Goal: Complete application form: Complete application form

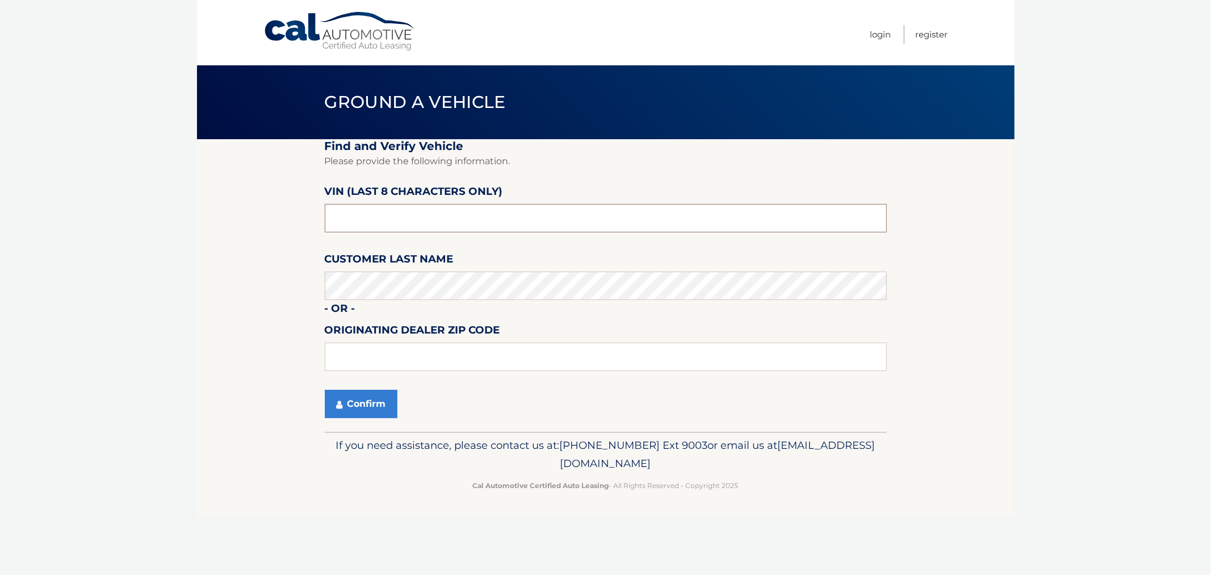
click at [425, 213] on input "text" at bounding box center [606, 218] width 562 height 28
type input "N8622567"
click at [327, 358] on input "text" at bounding box center [606, 356] width 562 height 28
type input "11548"
click at [350, 395] on button "Confirm" at bounding box center [361, 404] width 73 height 28
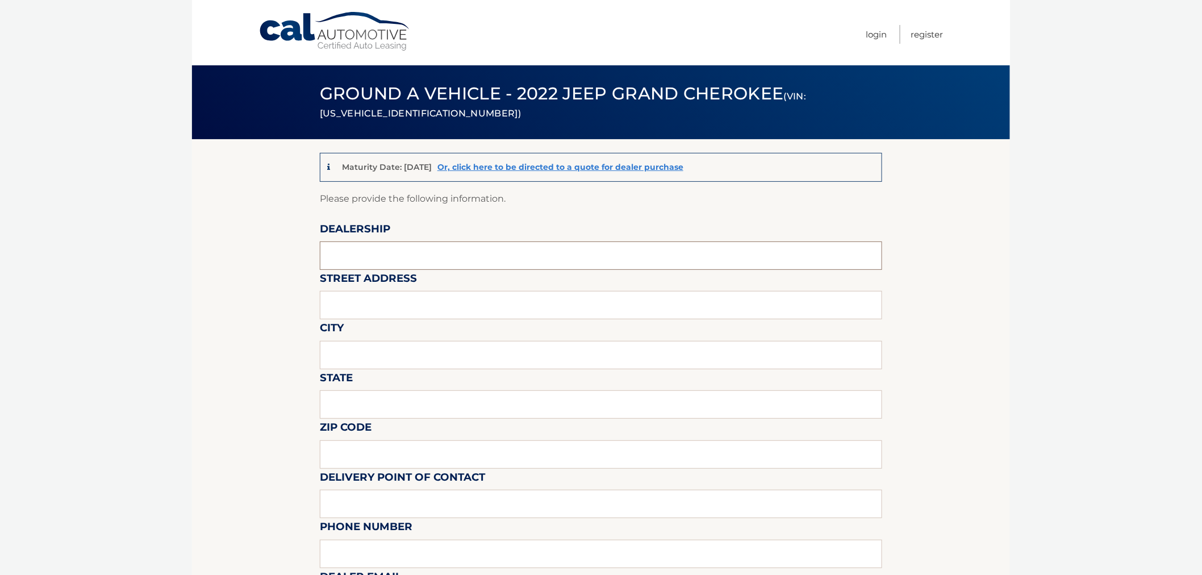
click at [366, 247] on input "text" at bounding box center [601, 255] width 562 height 28
type input "e"
type input "East Hills Jeep"
type input "2300 Northern Blvd"
type input "Greenvale"
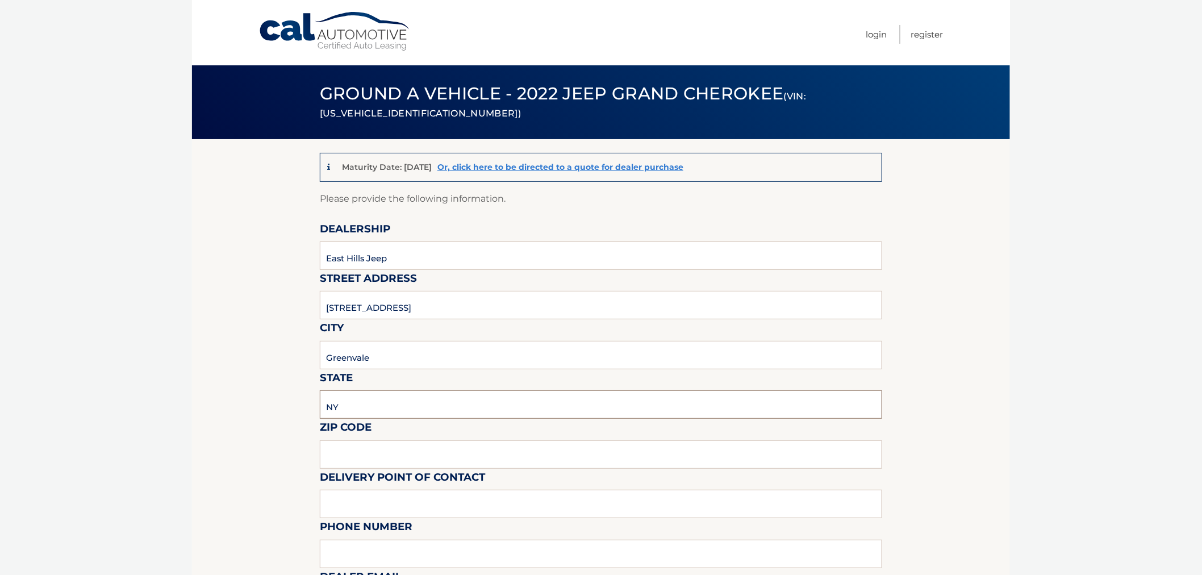
type input "NY"
type input "11548"
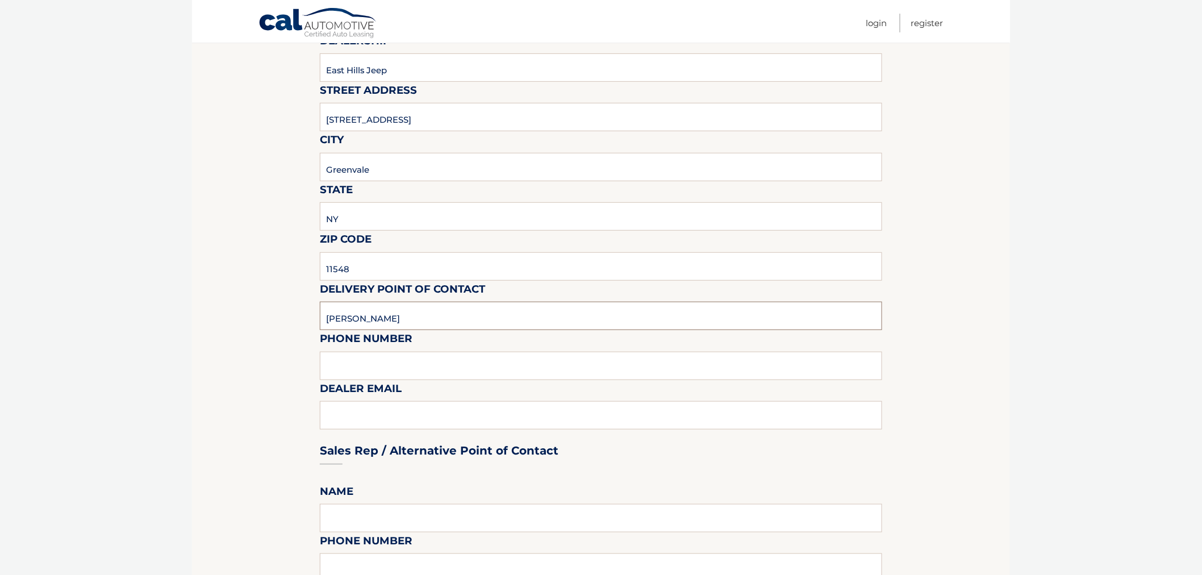
scroll to position [189, 0]
type input "Brett Newman"
click at [362, 361] on input "text" at bounding box center [601, 364] width 562 height 28
type input "5166219191"
type input "bnewman@easthillsjeep.com"
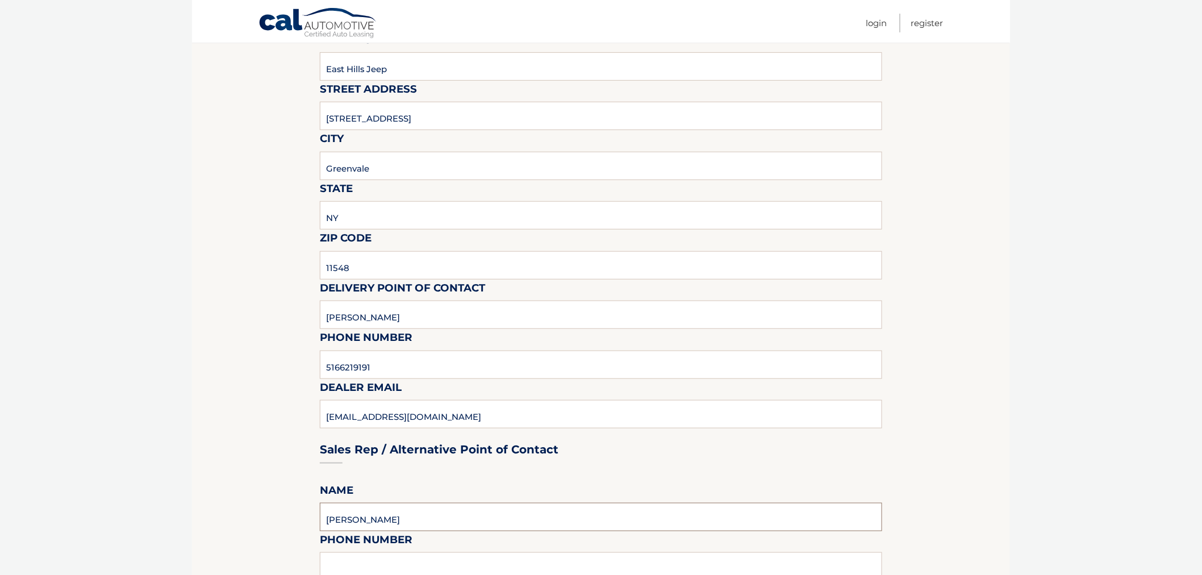
type input "Steve DeSetto"
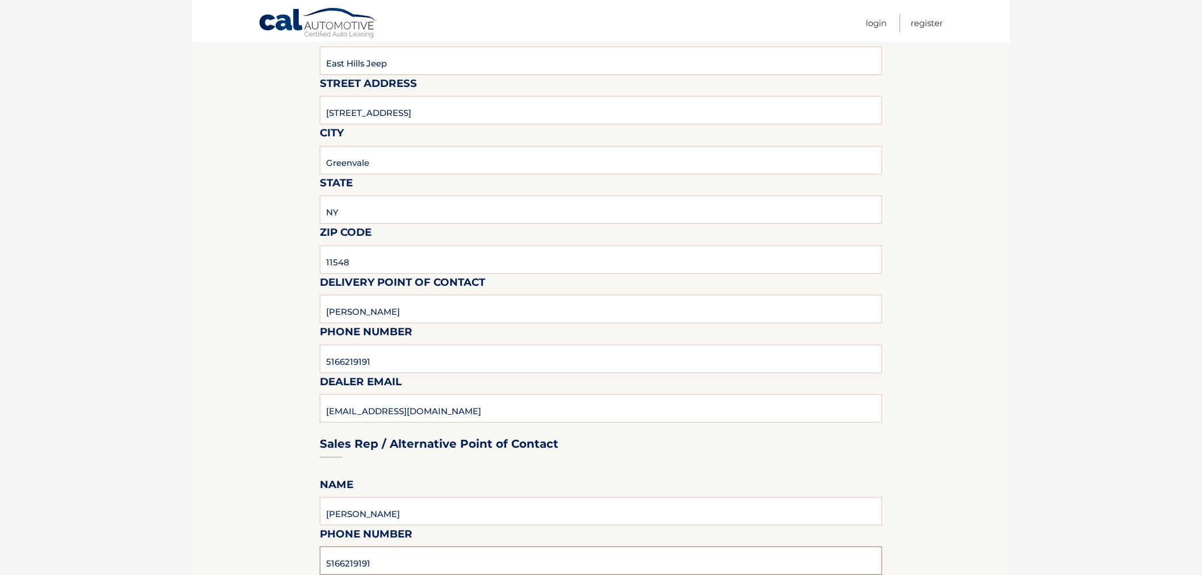
type input "5166219191"
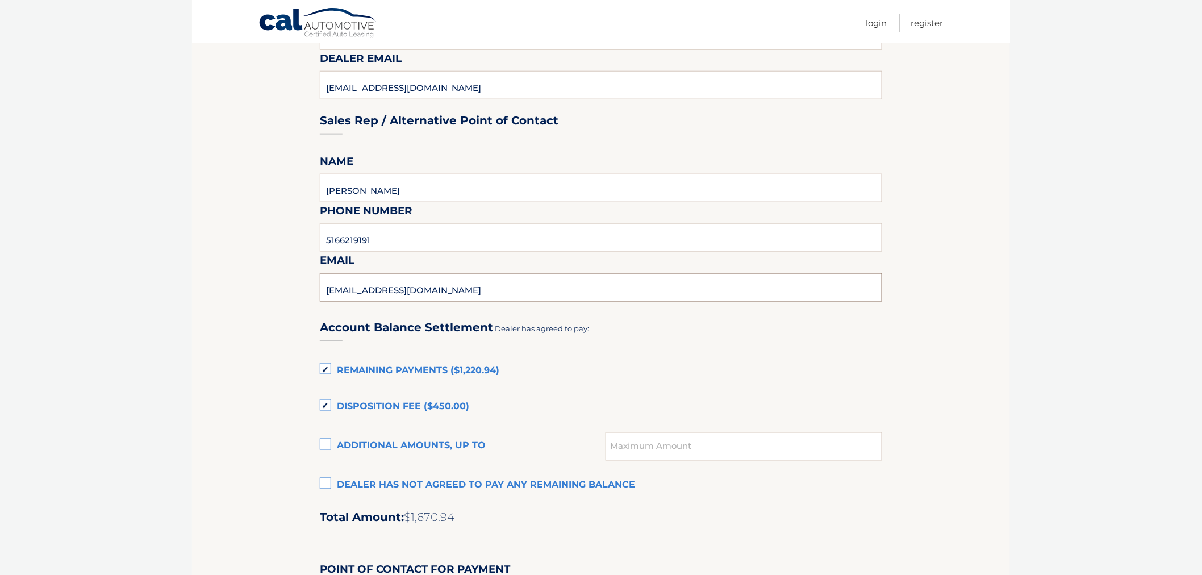
type input "sdesetto@easthillsjeep.com"
click at [328, 366] on label "Remaining Payments ($1,220.94)" at bounding box center [601, 371] width 562 height 23
click at [0, 0] on input "Remaining Payments ($1,220.94)" at bounding box center [0, 0] width 0 height 0
click at [330, 404] on label "Disposition Fee ($450.00)" at bounding box center [601, 407] width 562 height 23
click at [0, 0] on input "Disposition Fee ($450.00)" at bounding box center [0, 0] width 0 height 0
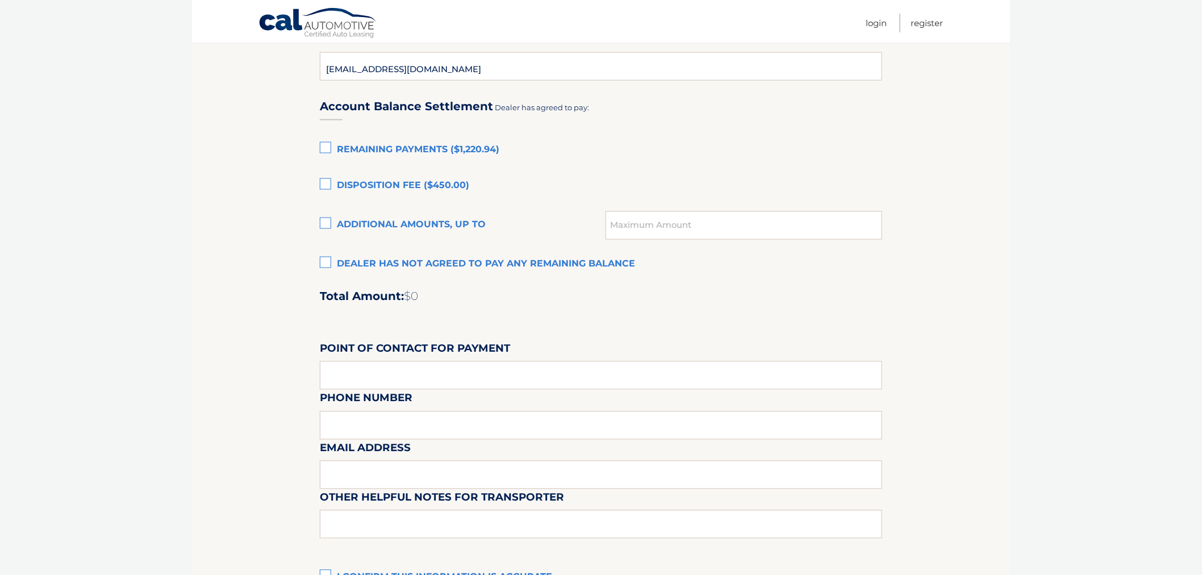
scroll to position [770, 0]
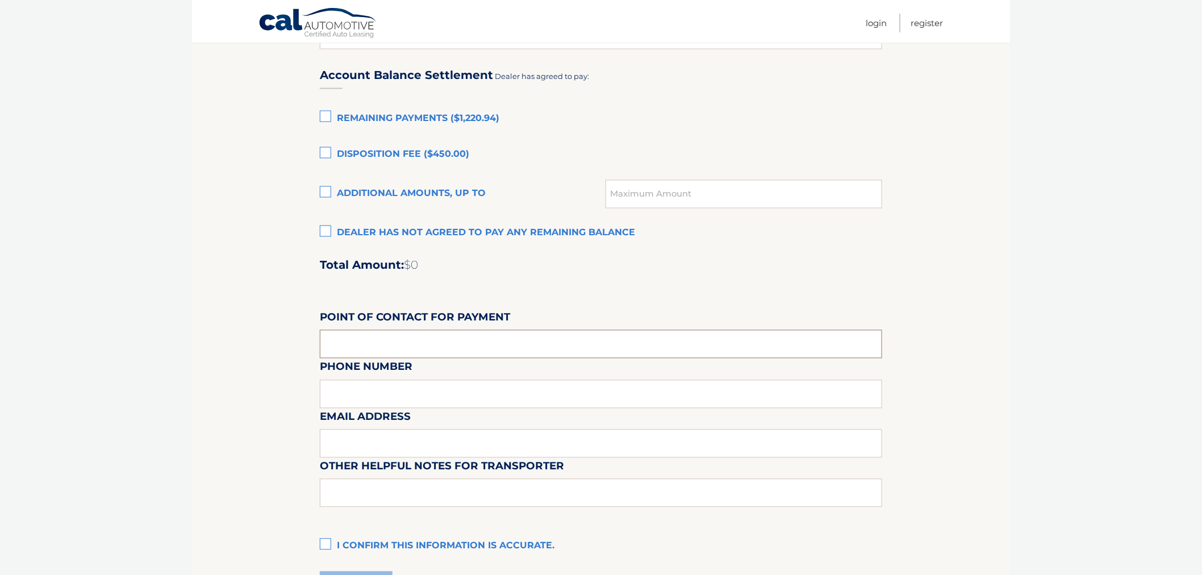
click at [381, 337] on input "text" at bounding box center [601, 344] width 562 height 28
type input "Brett Newman"
type input "5166219191"
type input "bnewman@easthillsjeep.com"
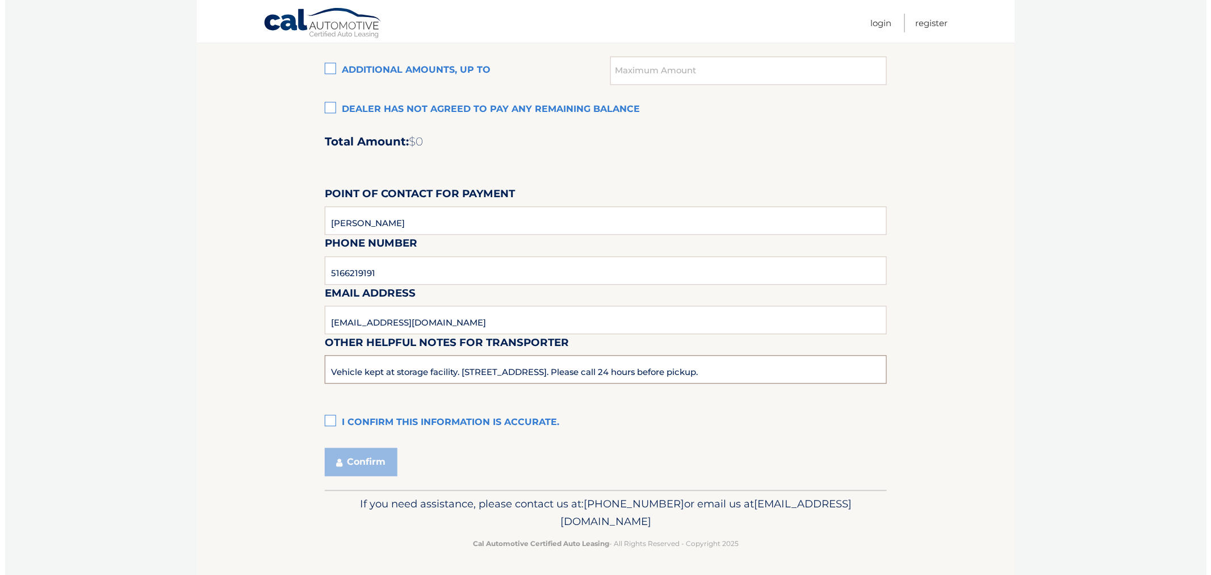
scroll to position [894, 0]
type input "Vehicle kept at storage facility. 150 Pine Hollow Rd, Oyster Bay, NY 11771. Ple…"
click at [328, 416] on label "I confirm this information is accurate." at bounding box center [601, 422] width 562 height 23
click at [0, 0] on input "I confirm this information is accurate." at bounding box center [0, 0] width 0 height 0
click at [349, 465] on button "Confirm" at bounding box center [356, 462] width 73 height 28
